Goal: Check status: Check status

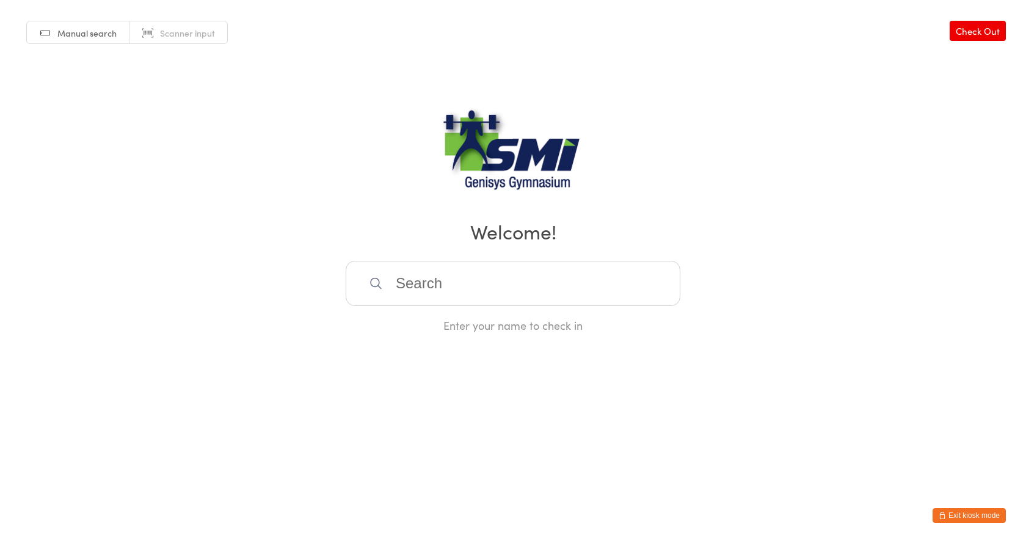
click at [175, 27] on span "Scanner input" at bounding box center [187, 33] width 55 height 12
type input "21571311146"
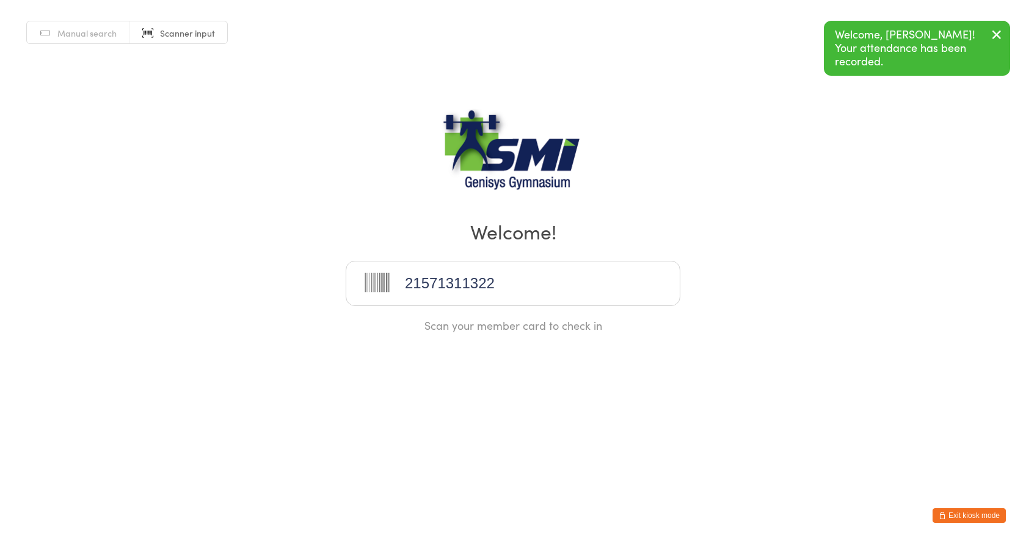
type input "21571311322"
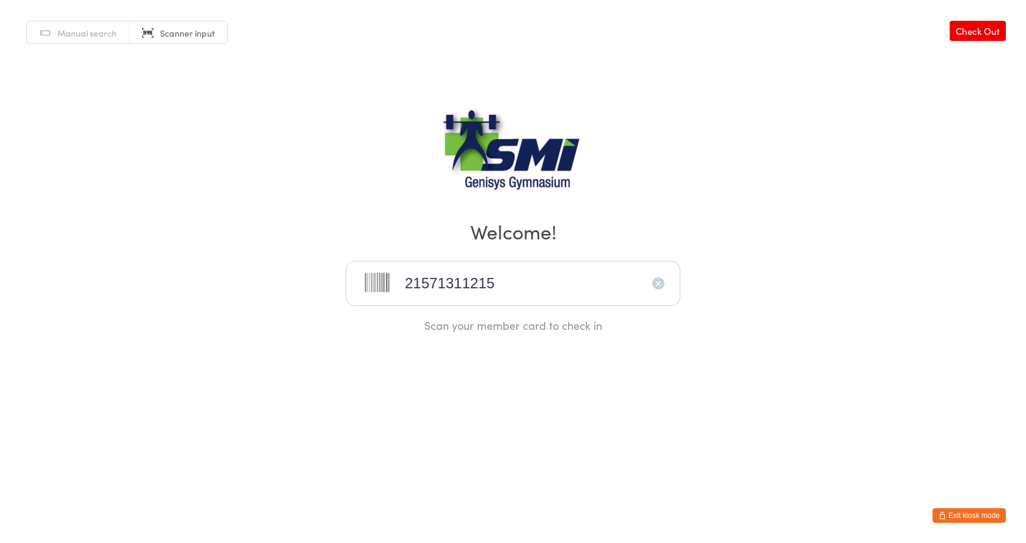
type input "21571311215"
type input "21571311205"
type input "21571311080"
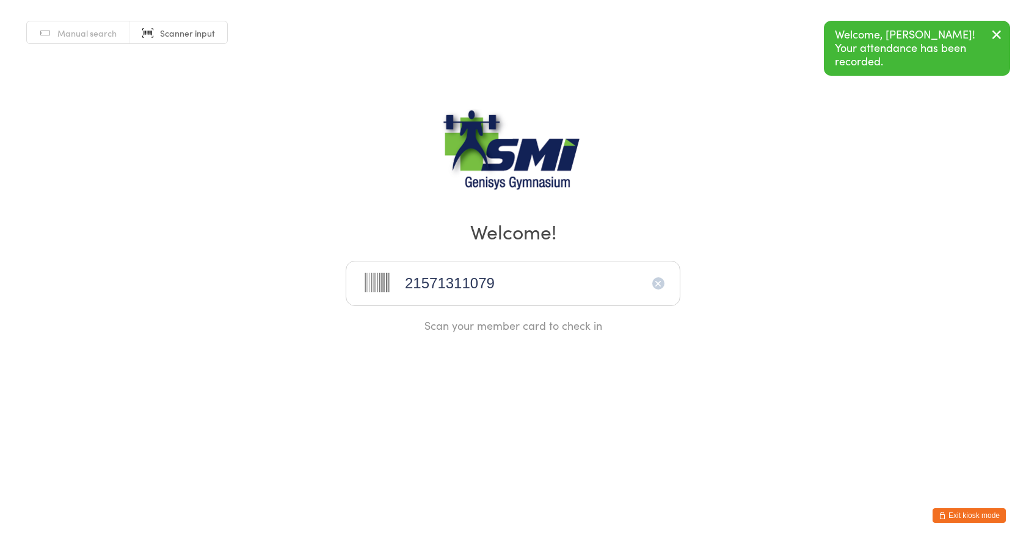
type input "21571311079"
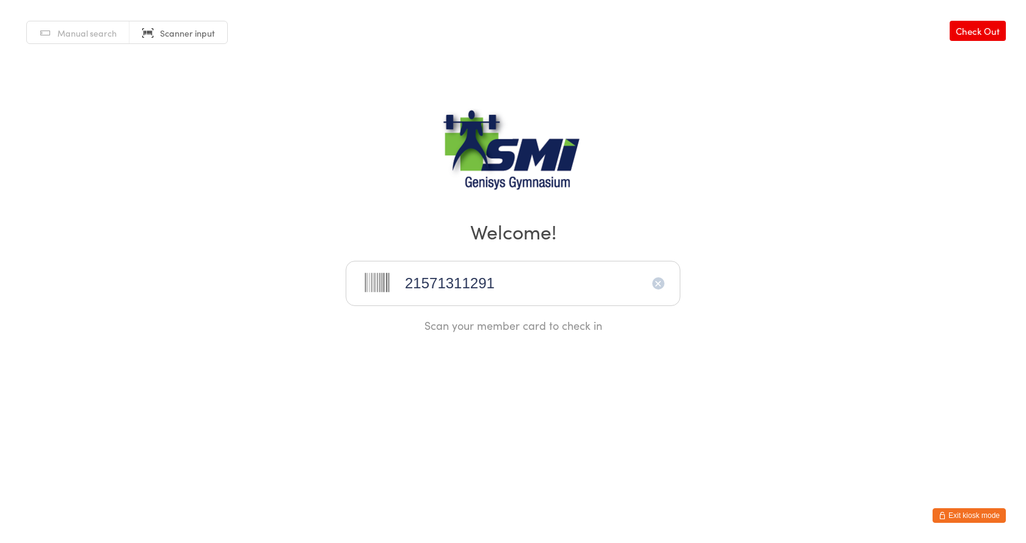
type input "21571311291"
